Goal: Transaction & Acquisition: Purchase product/service

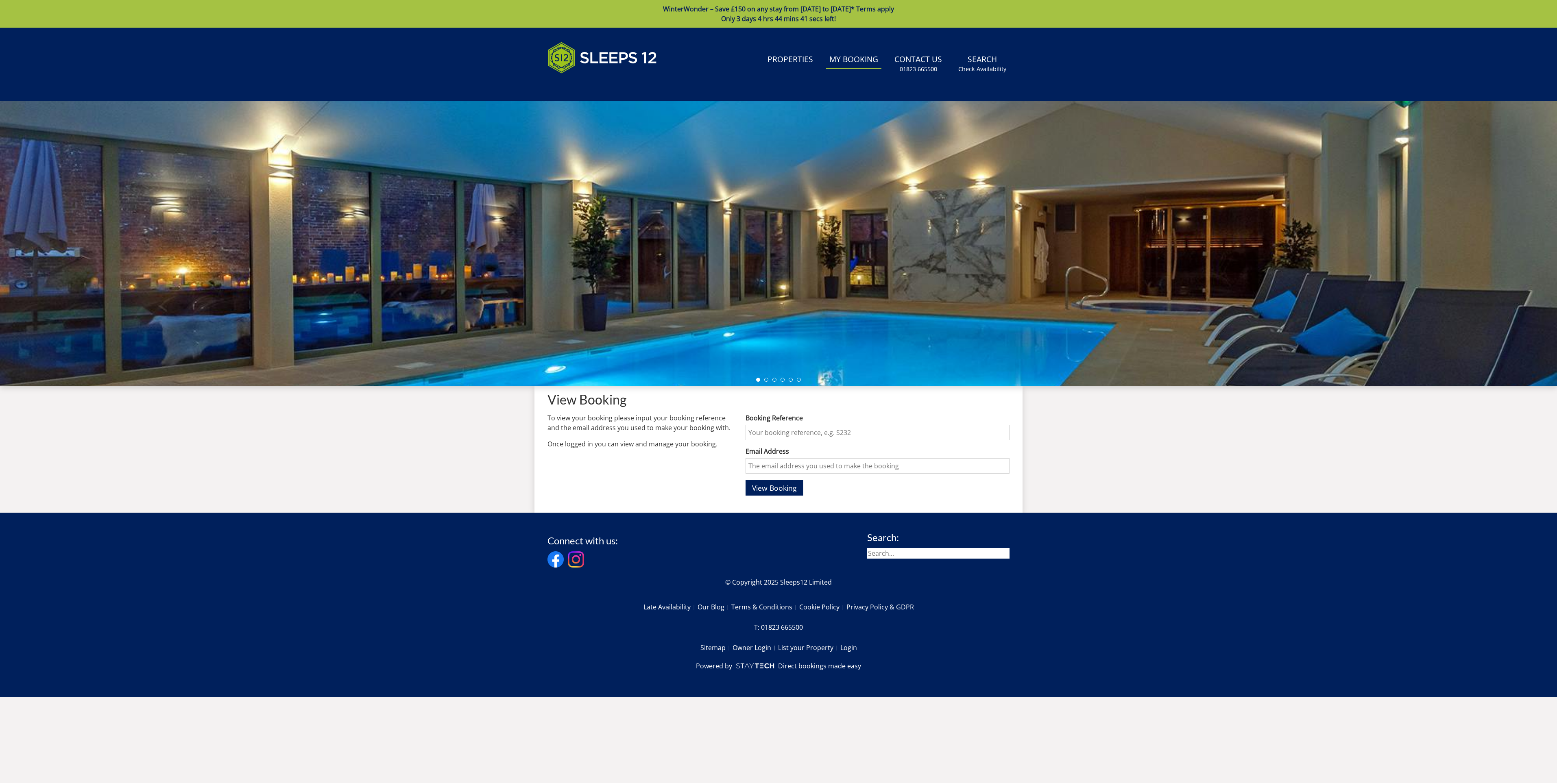
click at [866, 61] on link "My Booking" at bounding box center [853, 60] width 55 height 18
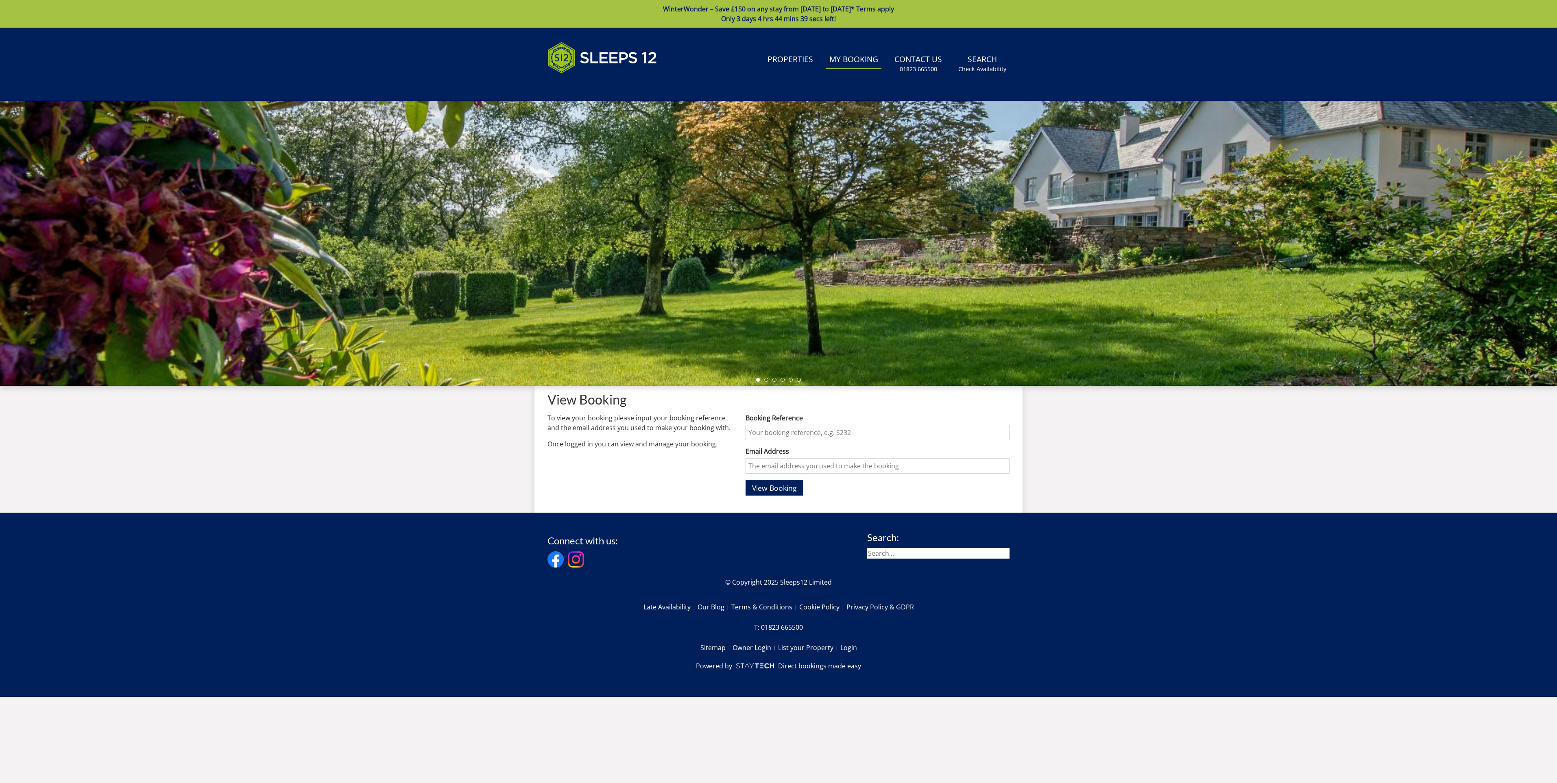
click at [801, 427] on input "Booking Reference" at bounding box center [878, 432] width 264 height 15
type input "S47533"
type input "geo.robs@hotmail.co.uk"
click at [774, 482] on button "View Booking" at bounding box center [775, 488] width 58 height 16
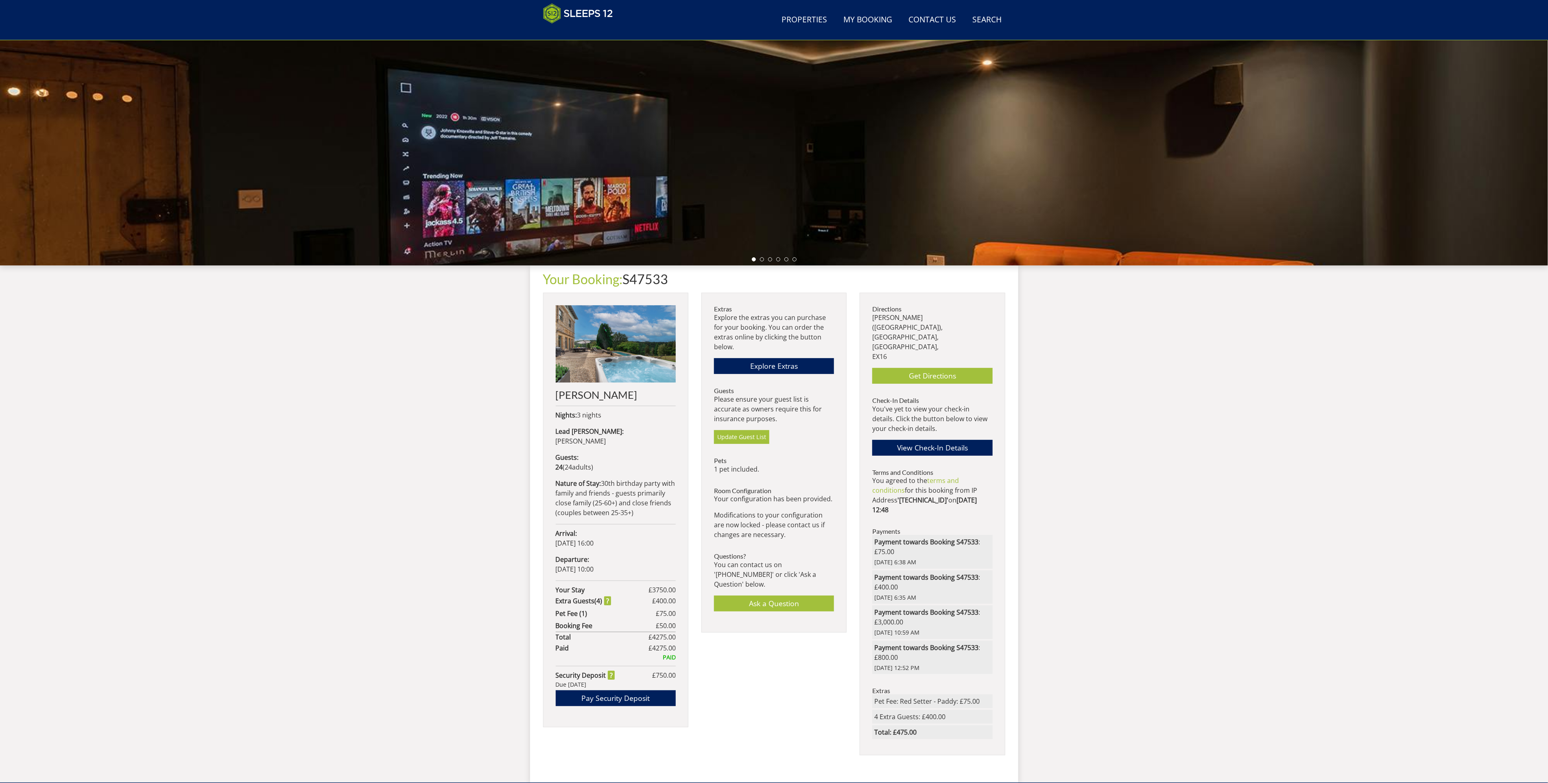
scroll to position [89, 0]
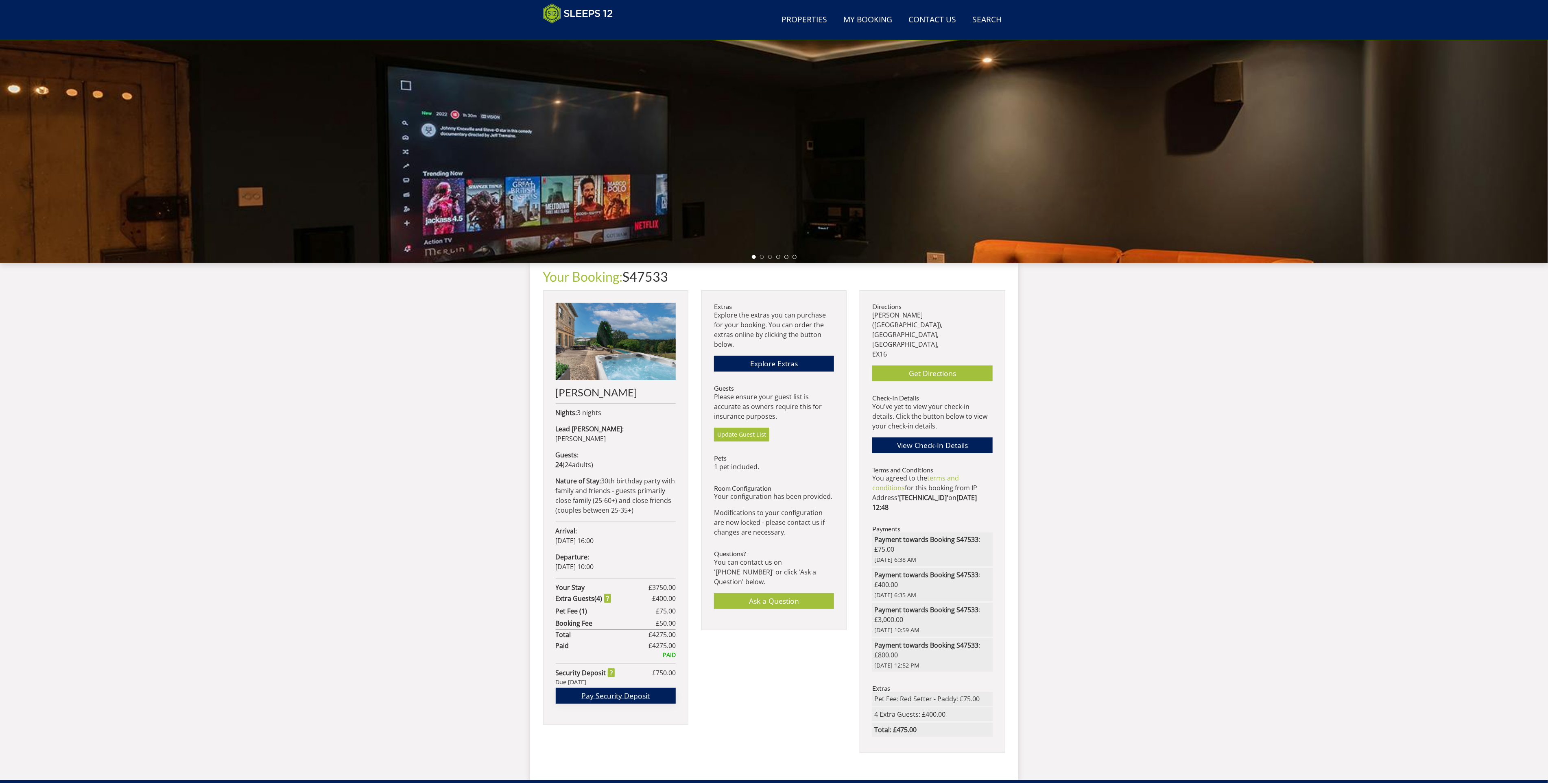
click at [632, 688] on link "Pay Security Deposit" at bounding box center [616, 696] width 120 height 16
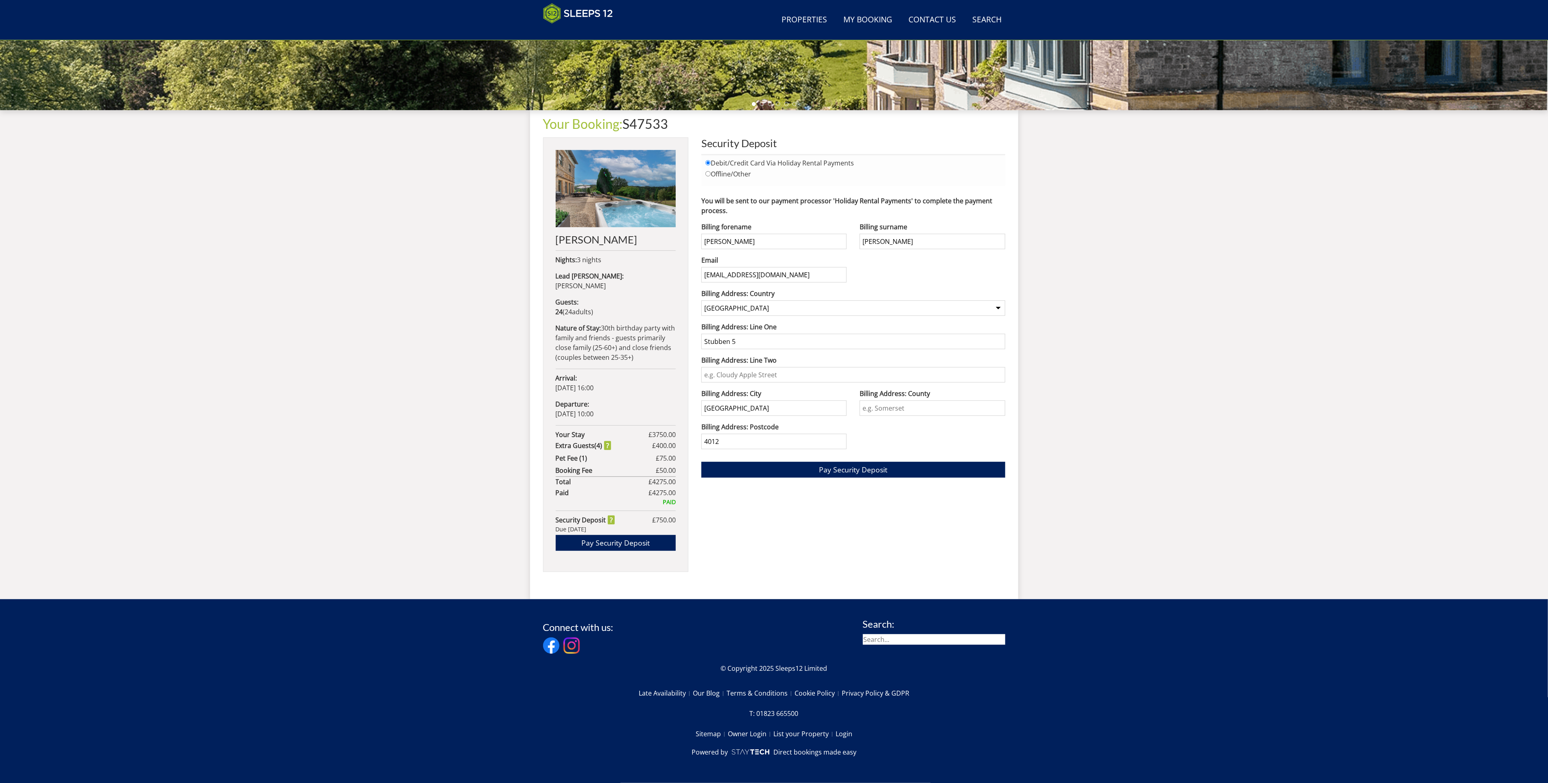
scroll to position [223, 0]
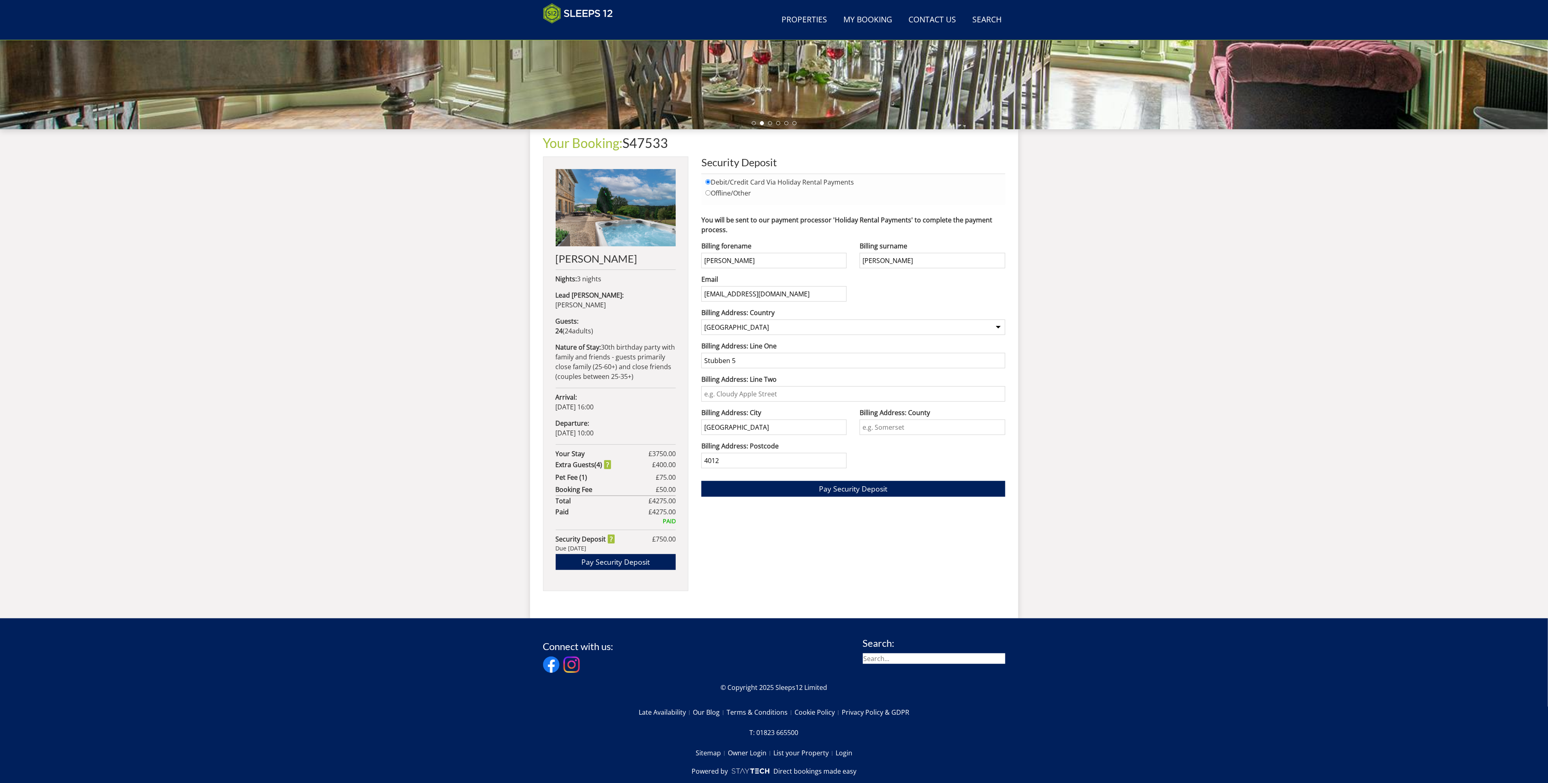
click at [916, 430] on input "Billing Address: County" at bounding box center [932, 427] width 145 height 15
click at [815, 487] on button "Pay Security Deposit" at bounding box center [853, 489] width 304 height 16
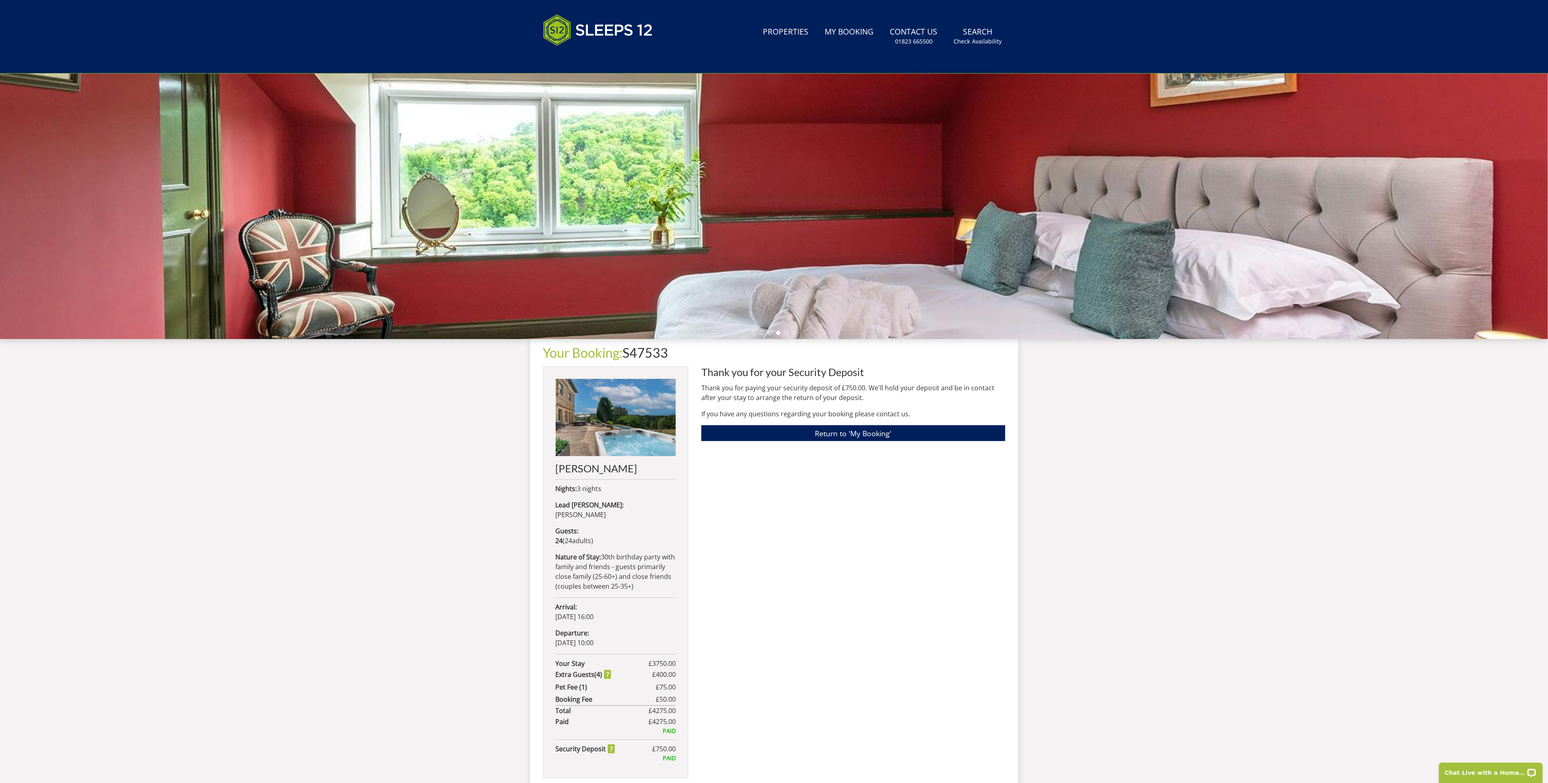
scroll to position [134, 0]
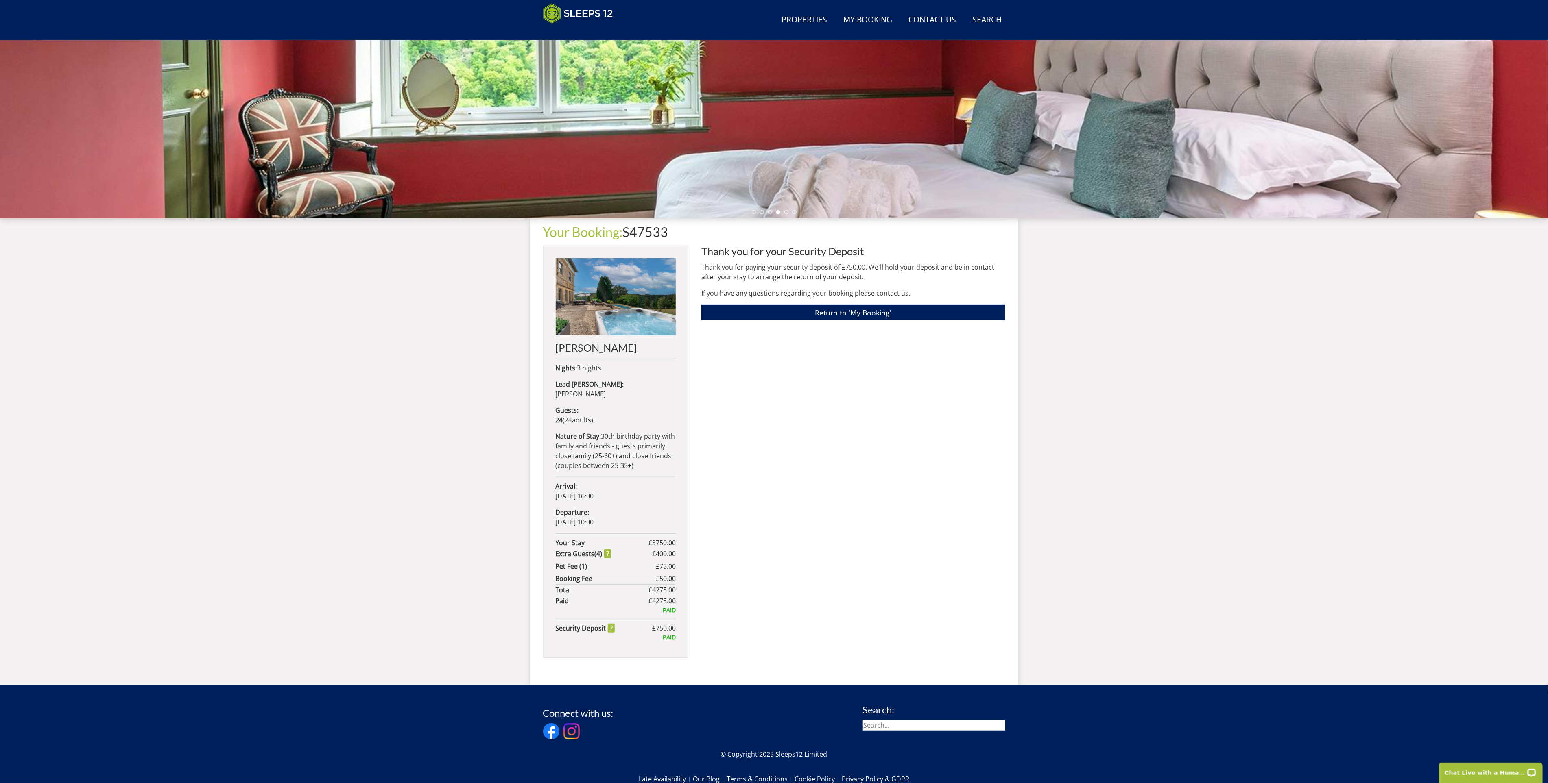
click at [830, 323] on div "Thank you for your Security Deposit Thank you for paying your security deposit …" at bounding box center [853, 459] width 304 height 427
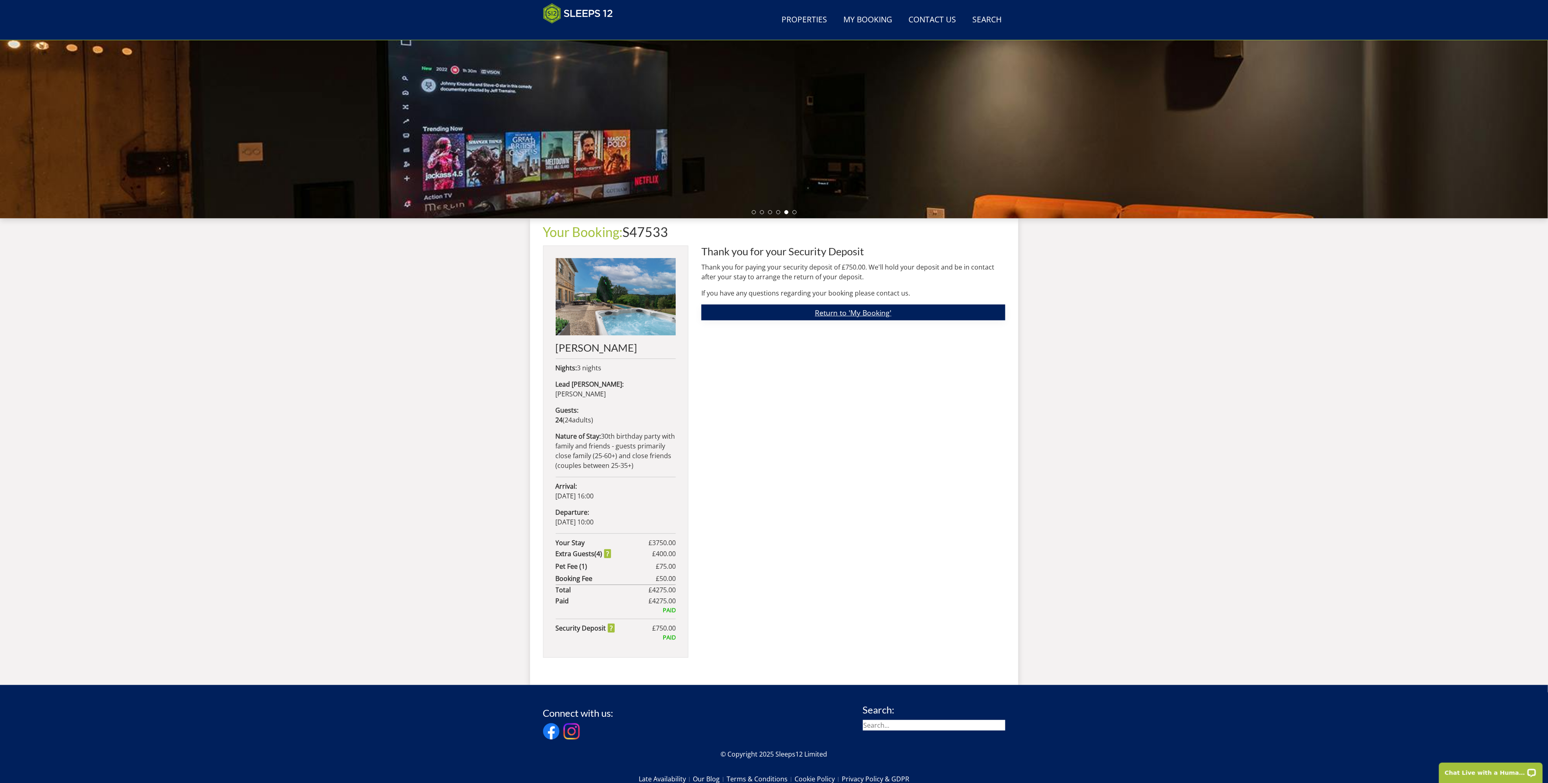
click at [833, 313] on link "Return to 'My Booking'" at bounding box center [853, 313] width 304 height 16
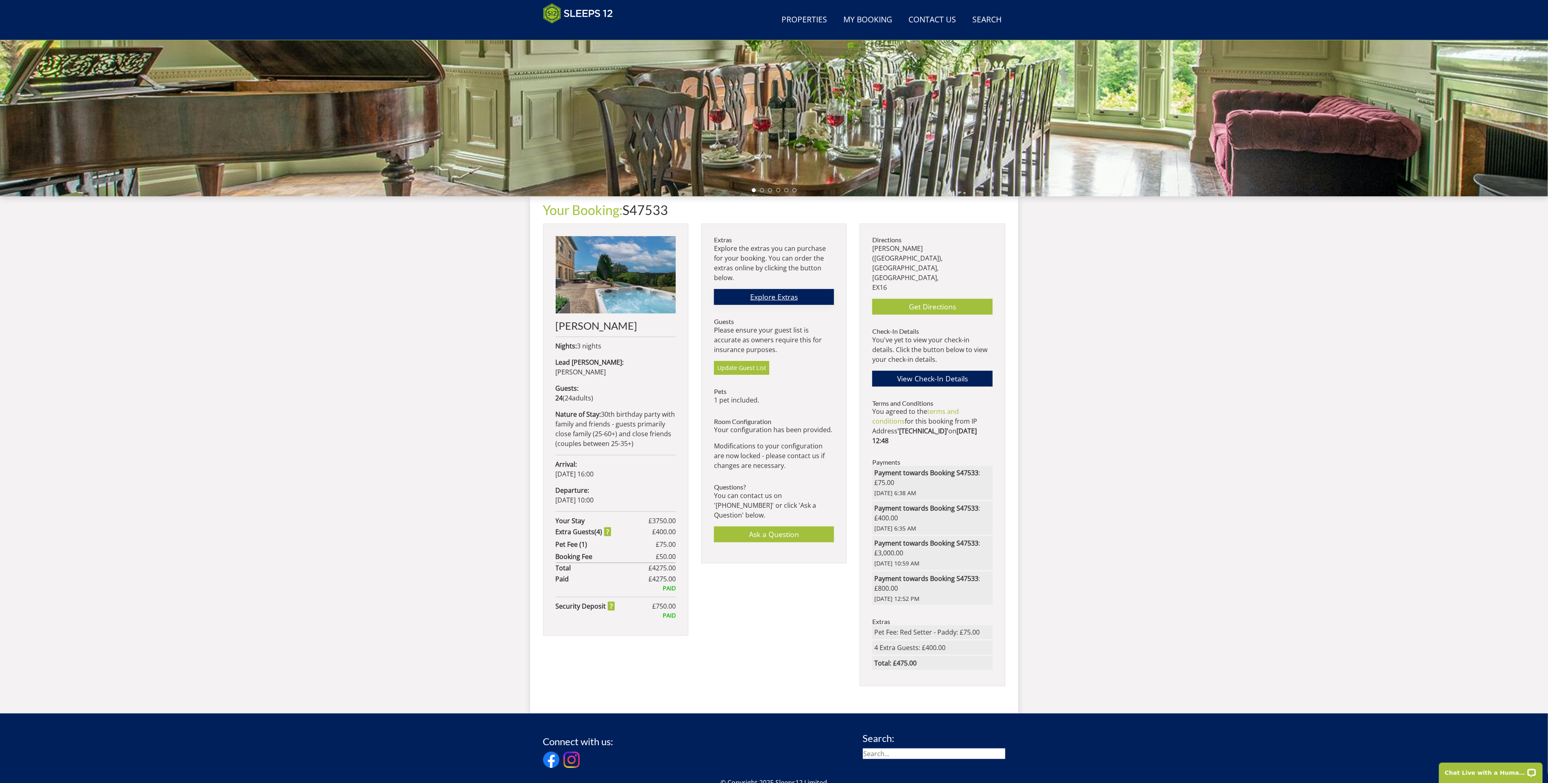
click at [766, 295] on link "Explore Extras" at bounding box center [774, 297] width 120 height 16
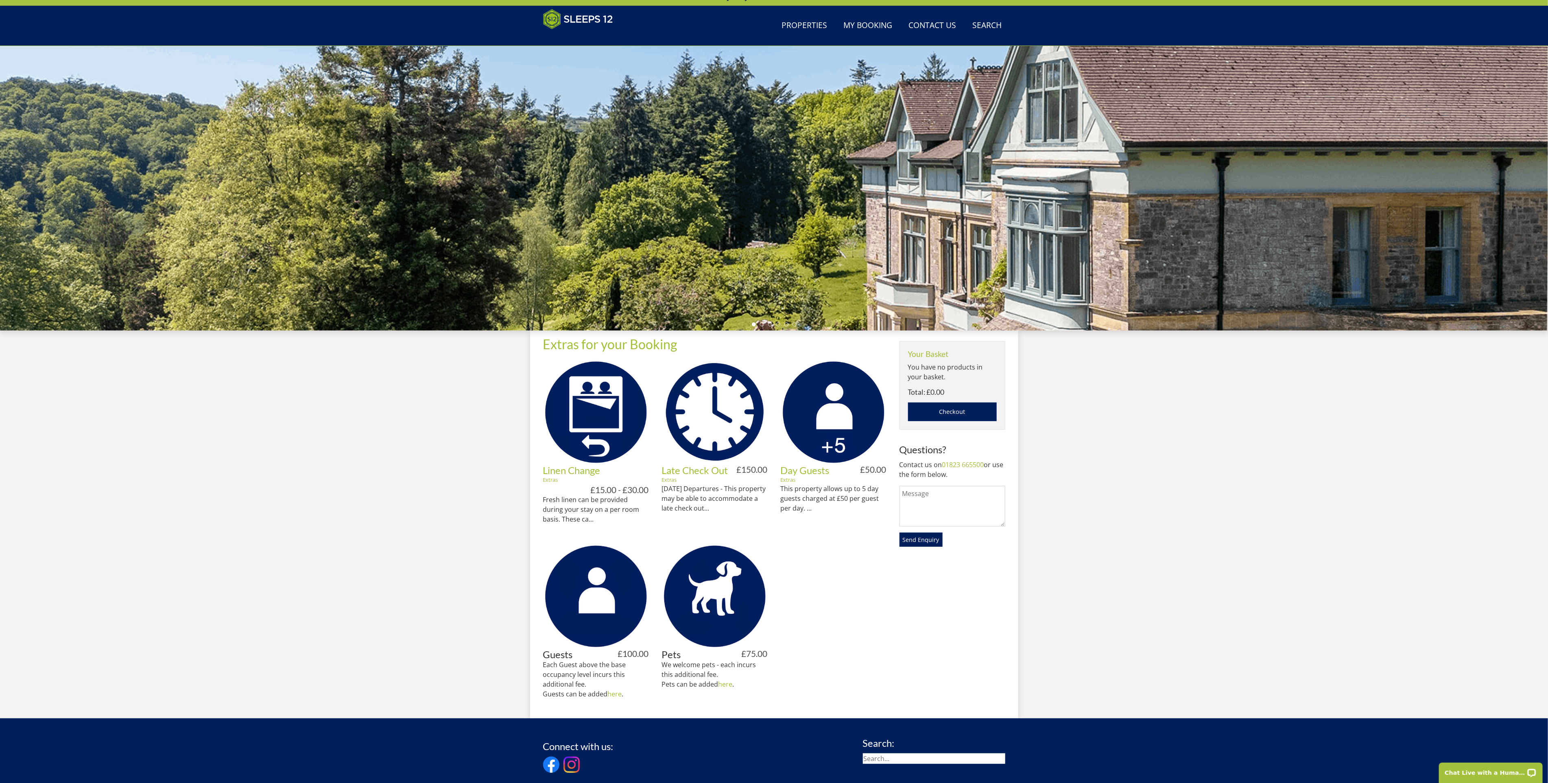
scroll to position [96, 0]
